Goal: Information Seeking & Learning: Check status

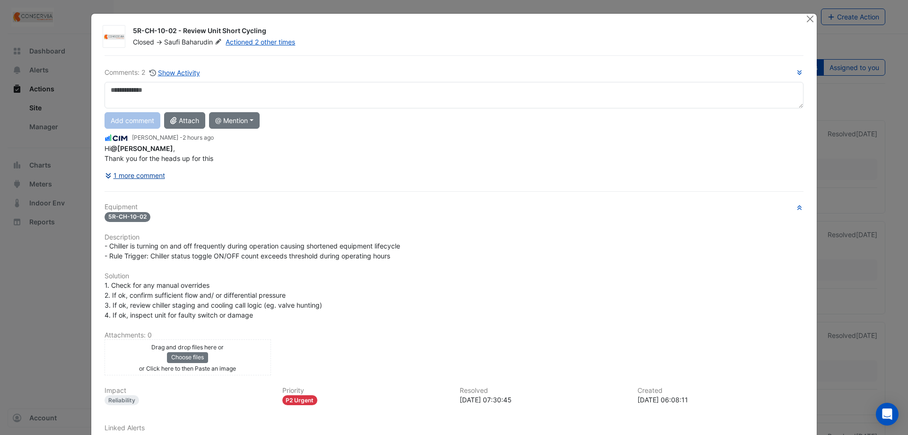
click at [143, 173] on button "1 more comment" at bounding box center [135, 175] width 61 height 17
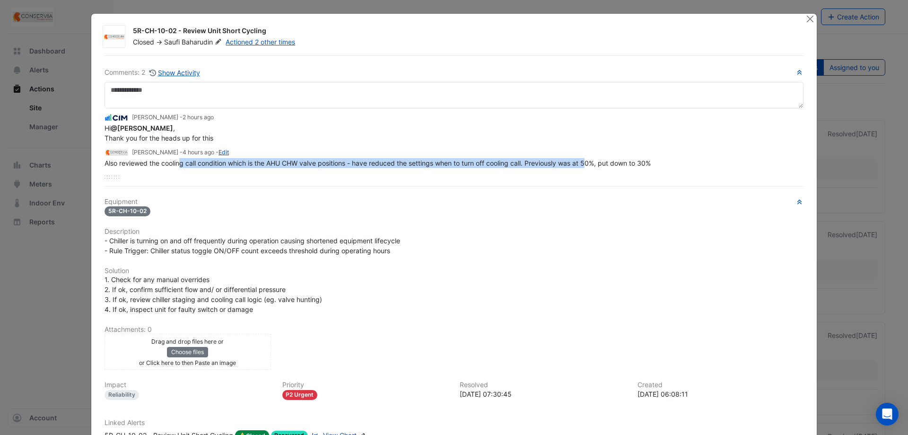
drag, startPoint x: 179, startPoint y: 163, endPoint x: 590, endPoint y: 167, distance: 410.2
click at [590, 167] on div "Also reviewed the cooling call condition which is the AHU CHW valve positions -…" at bounding box center [454, 163] width 699 height 10
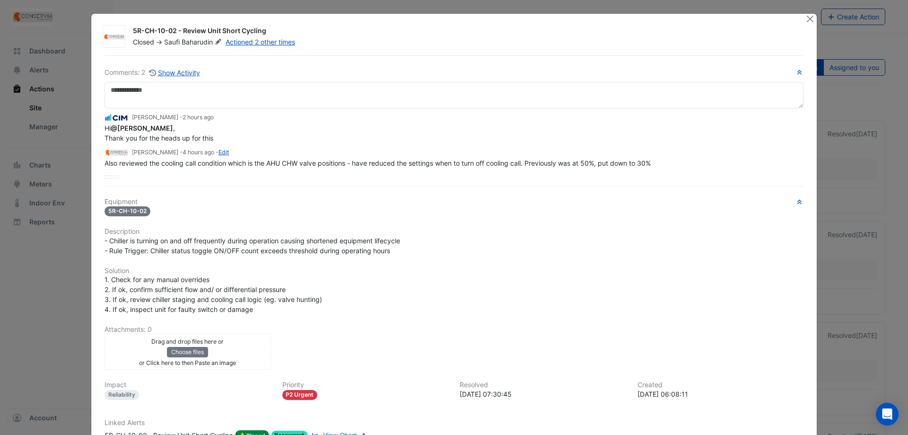
click at [622, 164] on span "Also reviewed the cooling call condition which is the AHU CHW valve positions -…" at bounding box center [378, 163] width 546 height 8
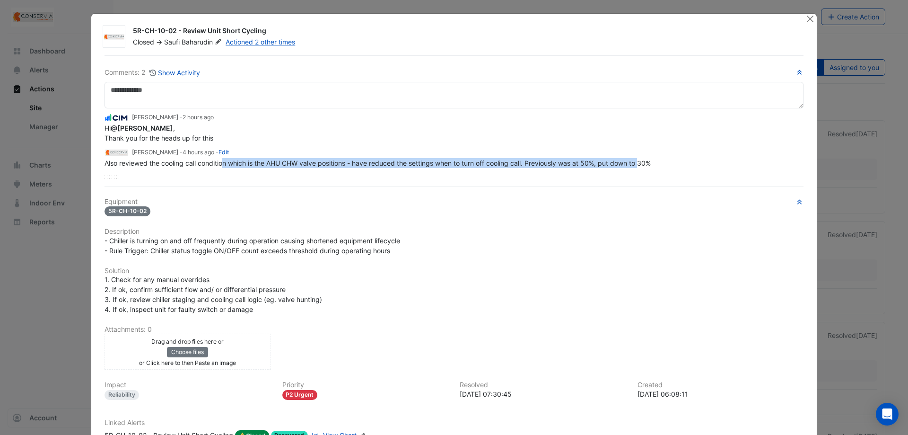
drag, startPoint x: 640, startPoint y: 162, endPoint x: 221, endPoint y: 166, distance: 419.2
click at [221, 166] on span "Also reviewed the cooling call condition which is the AHU CHW valve positions -…" at bounding box center [378, 163] width 546 height 8
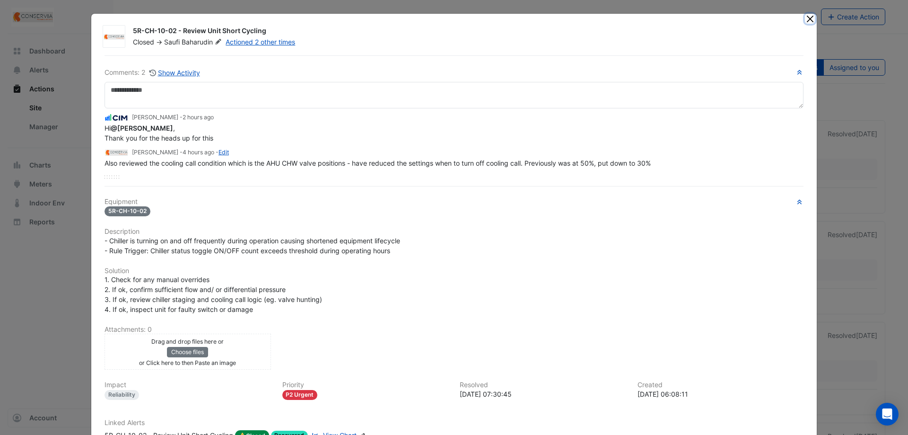
drag, startPoint x: 804, startPoint y: 19, endPoint x: 792, endPoint y: 19, distance: 11.8
click at [805, 19] on button "Close" at bounding box center [810, 19] width 10 height 10
